Goal: Information Seeking & Learning: Learn about a topic

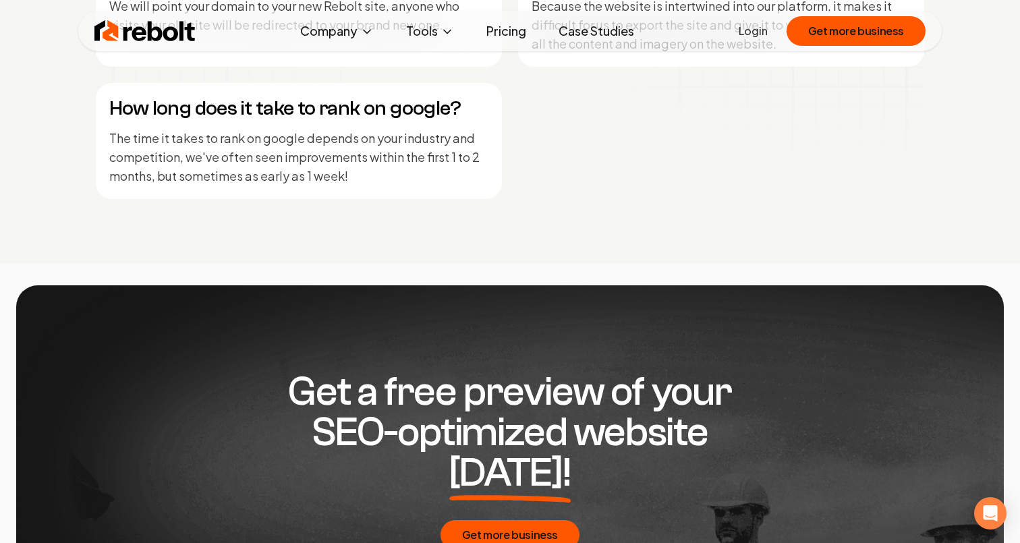
scroll to position [6534, 0]
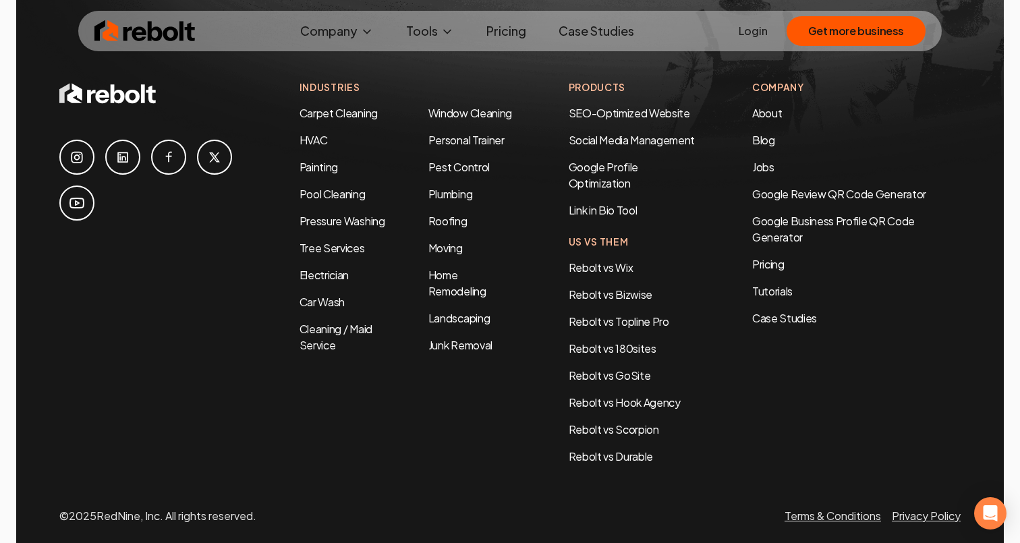
click at [75, 152] on icon at bounding box center [76, 157] width 11 height 11
click at [776, 256] on link "Pricing" at bounding box center [856, 264] width 209 height 16
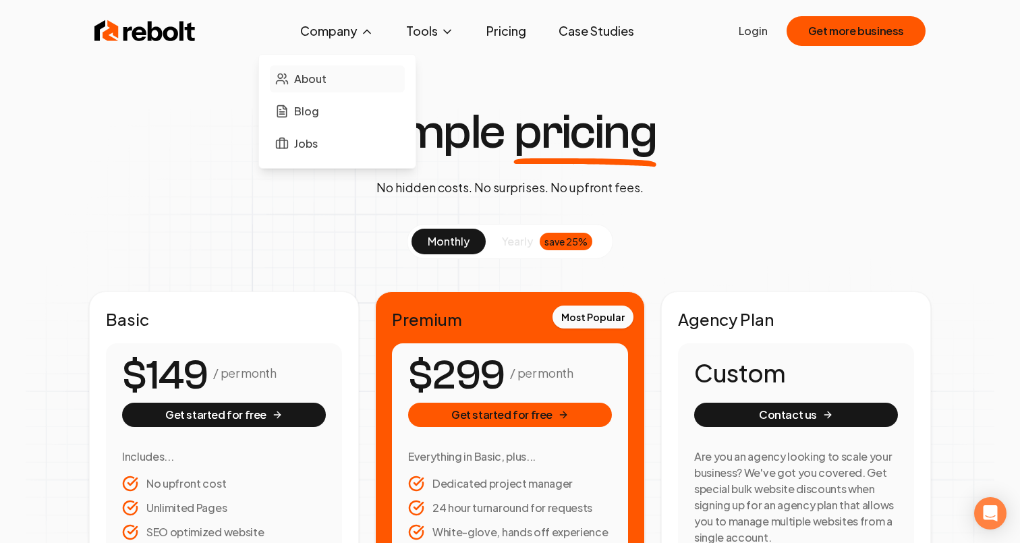
click at [319, 80] on span "About" at bounding box center [310, 79] width 32 height 16
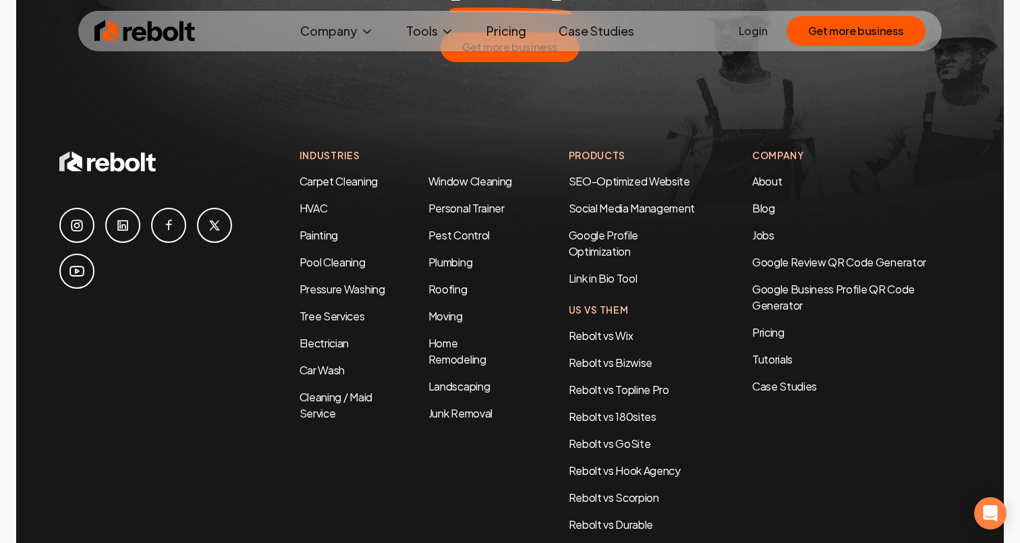
scroll to position [4496, 0]
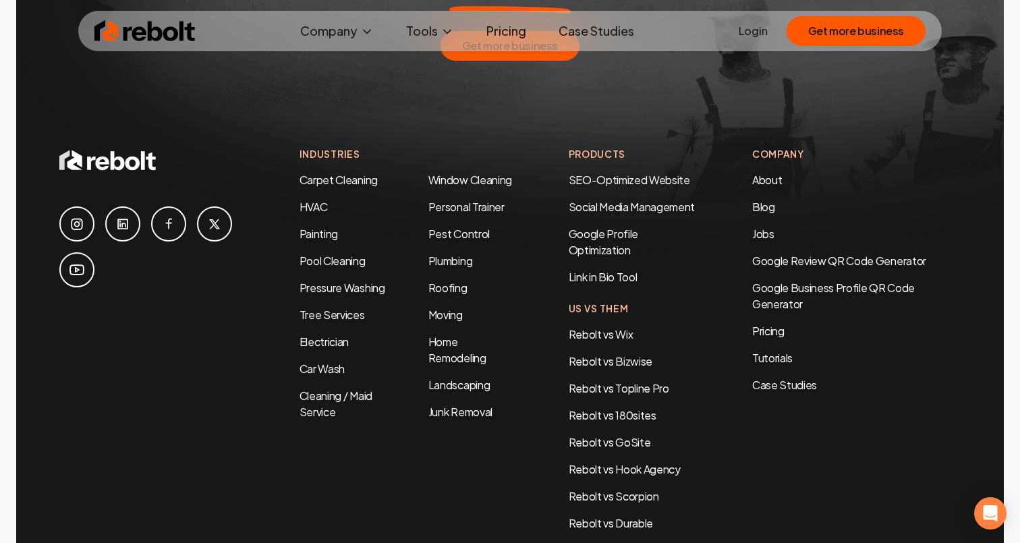
click at [81, 262] on icon at bounding box center [77, 270] width 16 height 16
